Goal: Use online tool/utility: Use online tool/utility

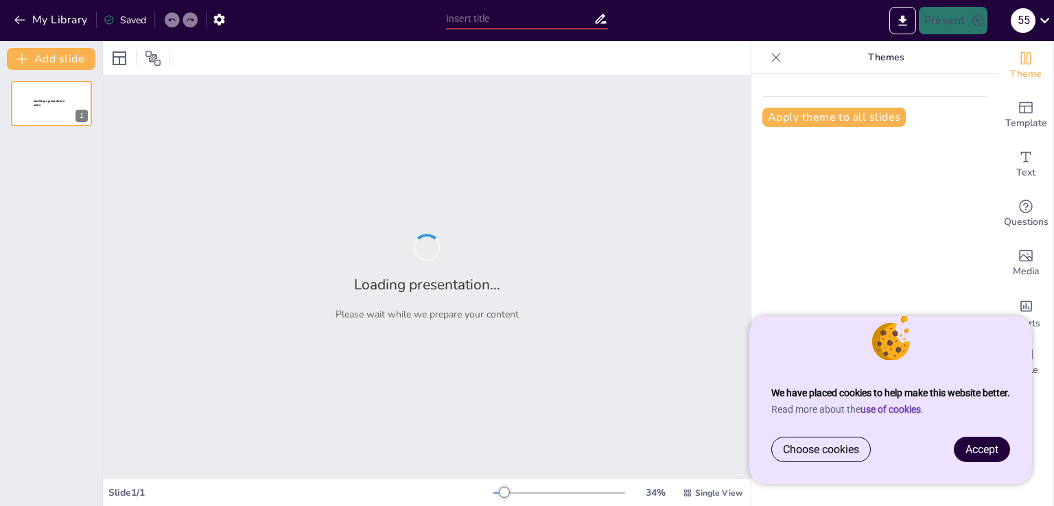
type input "Ontdek Xander: Een Klasgenoot met [PERSON_NAME]"
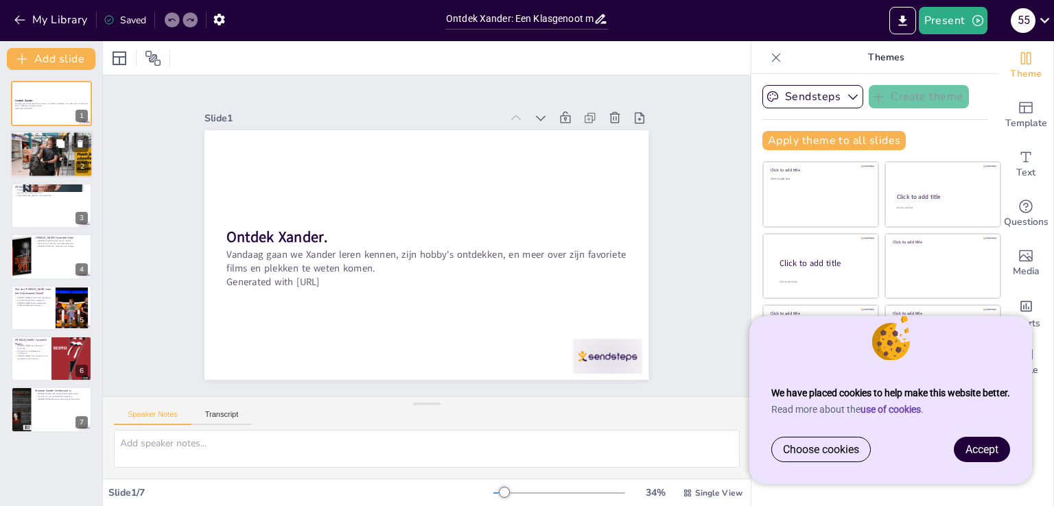
click at [34, 138] on p "[PERSON_NAME] hobby is gamen." at bounding box center [51, 139] width 74 height 3
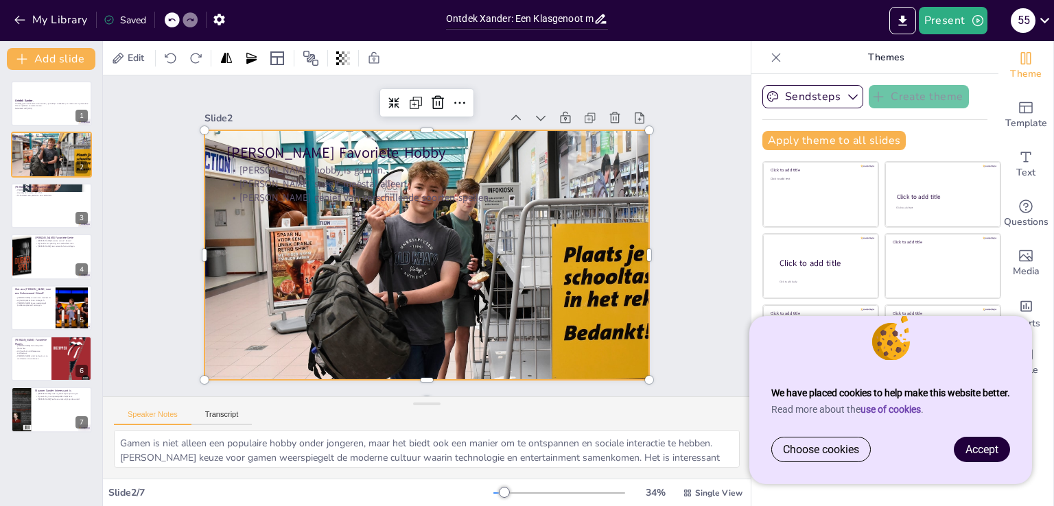
click at [335, 253] on div at bounding box center [435, 218] width 536 height 421
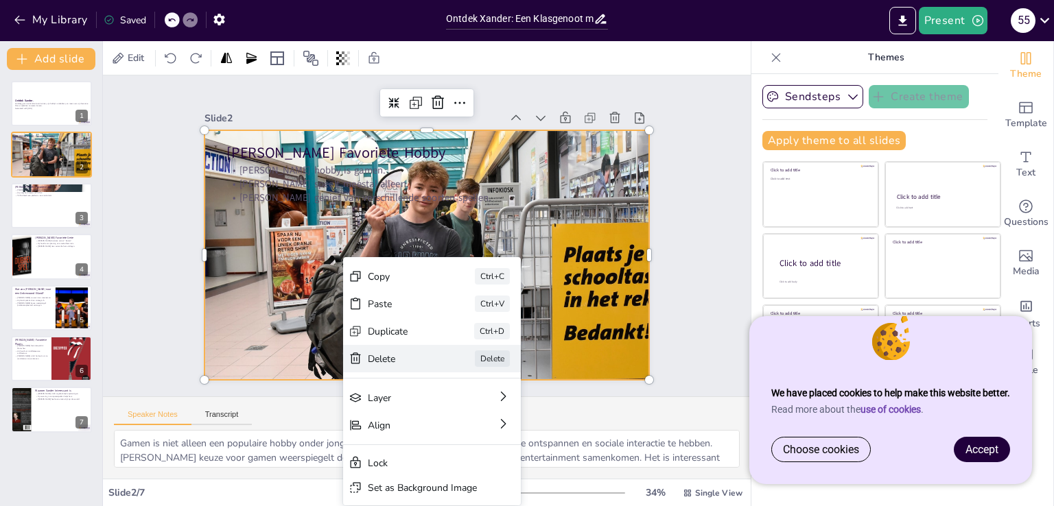
click at [246, 215] on div "Delete" at bounding box center [220, 183] width 51 height 63
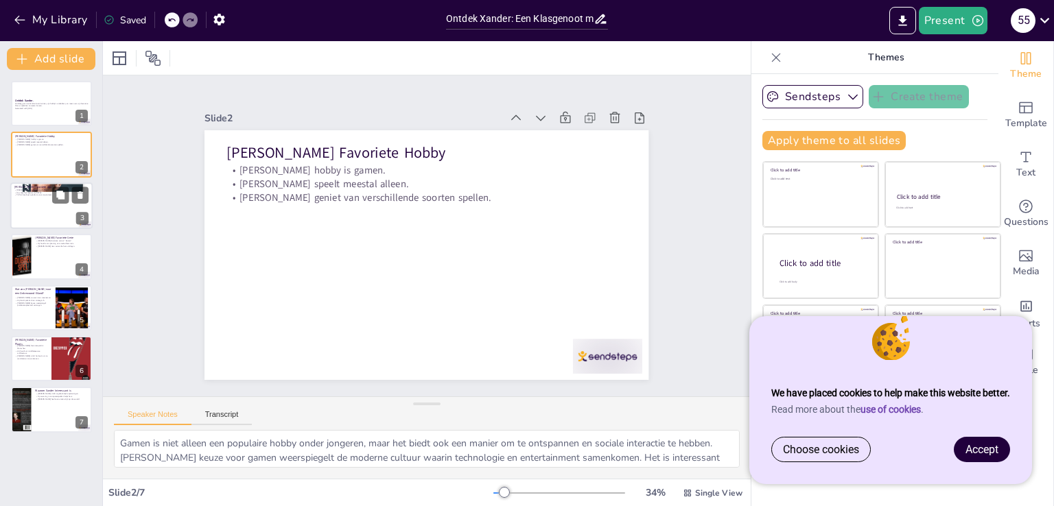
click at [54, 213] on div at bounding box center [51, 206] width 82 height 47
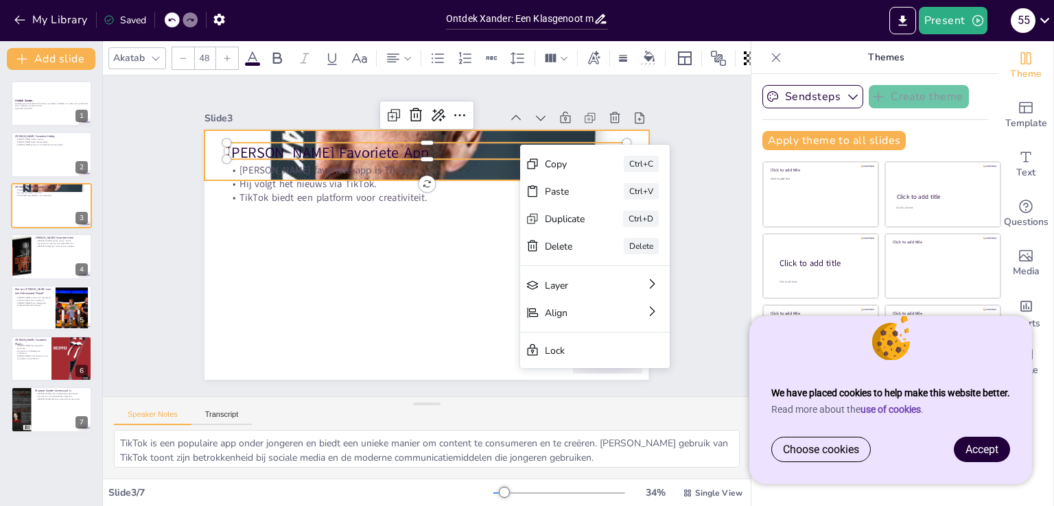
click at [555, 130] on div at bounding box center [435, 155] width 504 height 641
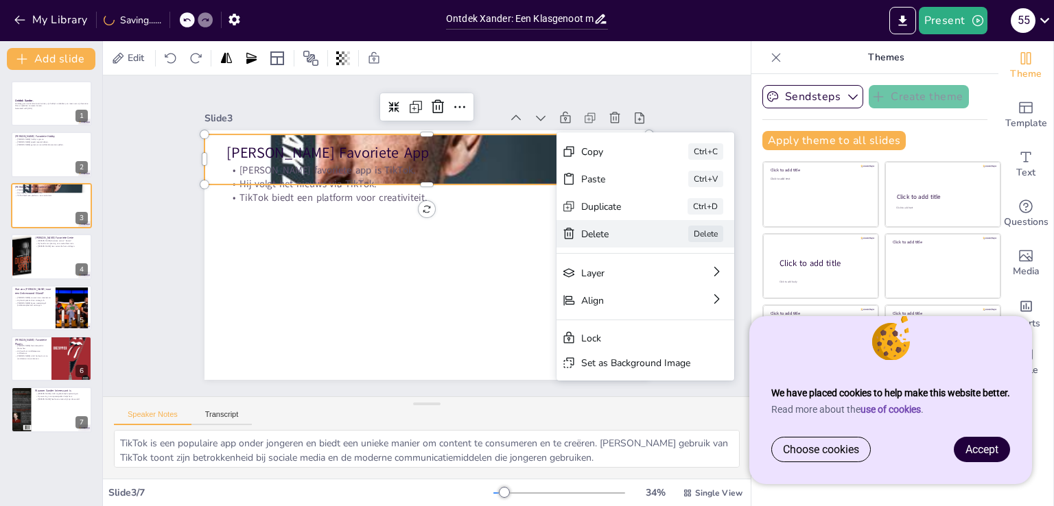
click at [266, 31] on div "Delete" at bounding box center [233, 5] width 63 height 51
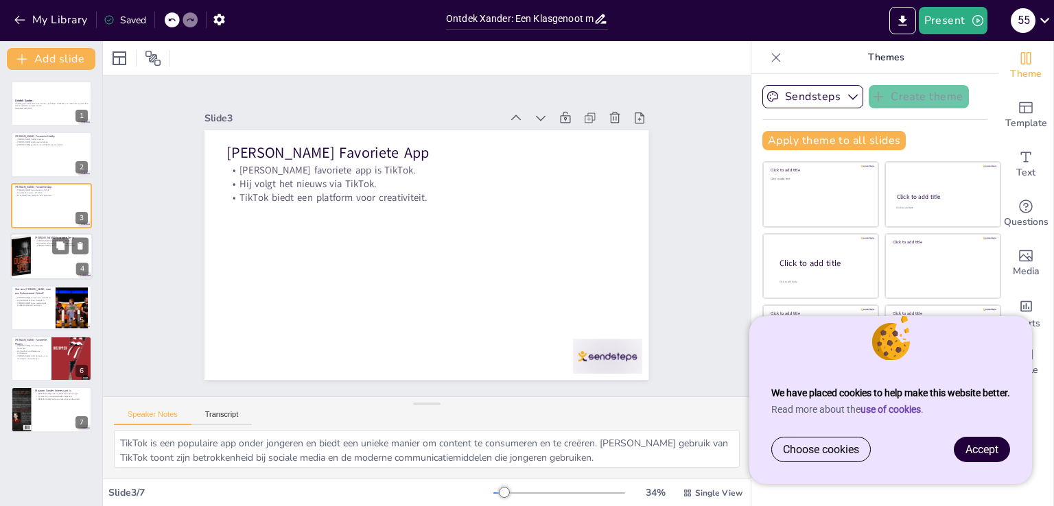
click at [30, 264] on div at bounding box center [20, 256] width 34 height 47
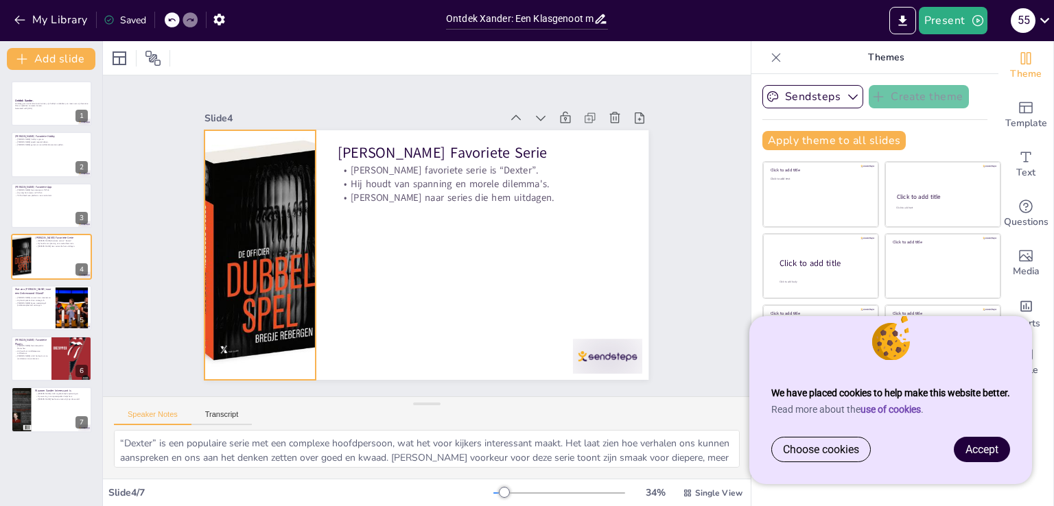
click at [425, 243] on div at bounding box center [573, 318] width 297 height 311
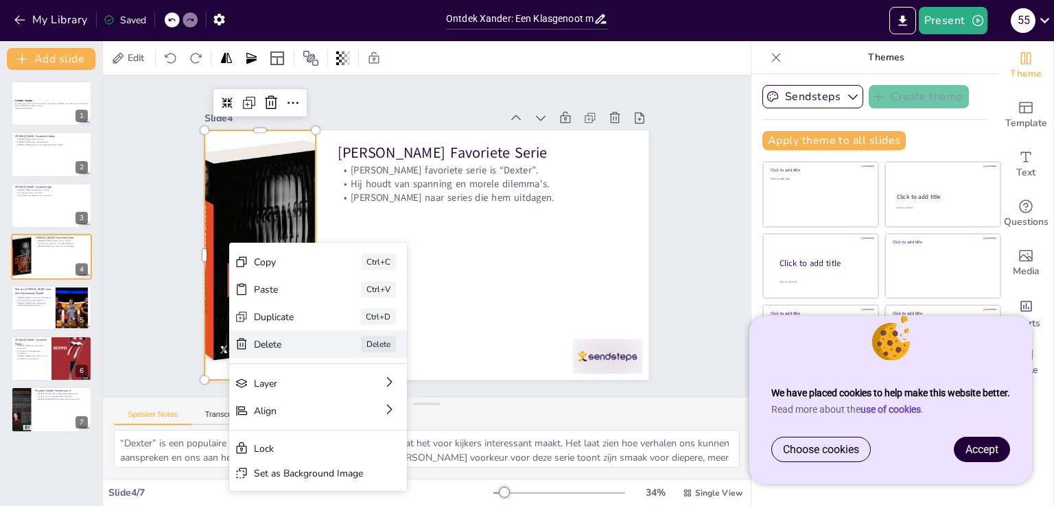
click at [277, 184] on div "[PERSON_NAME]" at bounding box center [293, 109] width 139 height 150
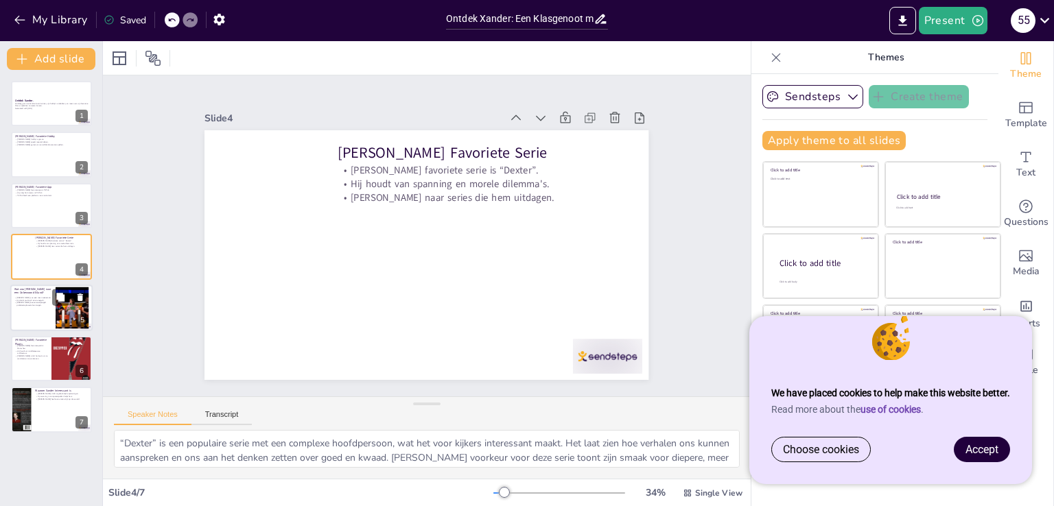
click at [51, 305] on p "[PERSON_NAME] keuze weerspiegelt probleemoplossend vermogen." at bounding box center [32, 303] width 37 height 5
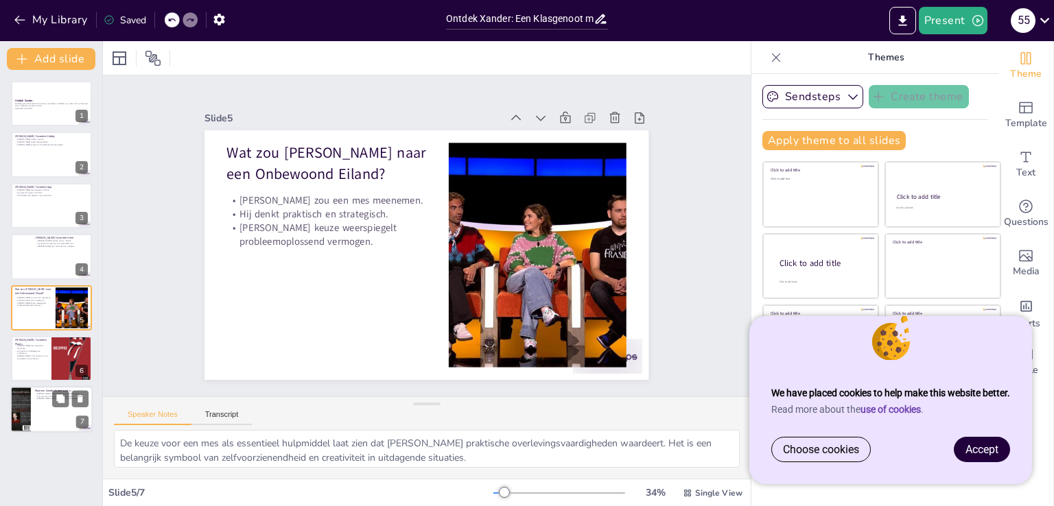
click at [51, 404] on div "Waarom Xander Interessant is [PERSON_NAME] vindt ongebruikelijke oplossingen. Z…" at bounding box center [51, 410] width 82 height 47
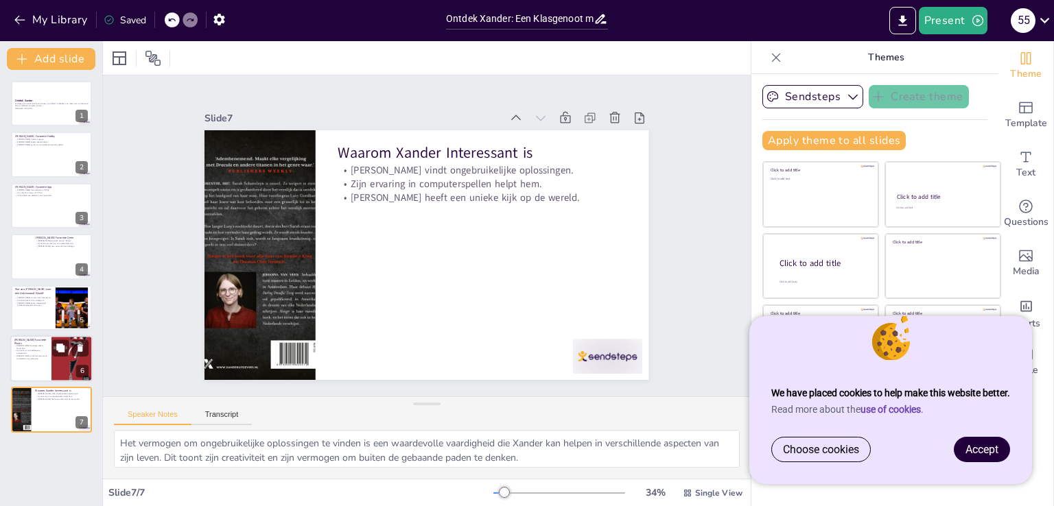
click at [27, 361] on div at bounding box center [51, 359] width 82 height 47
type textarea "[GEOGRAPHIC_DATA] is een stad met een rijke geschiedenis en cultuur. [PERSON_NA…"
